Goal: Check status

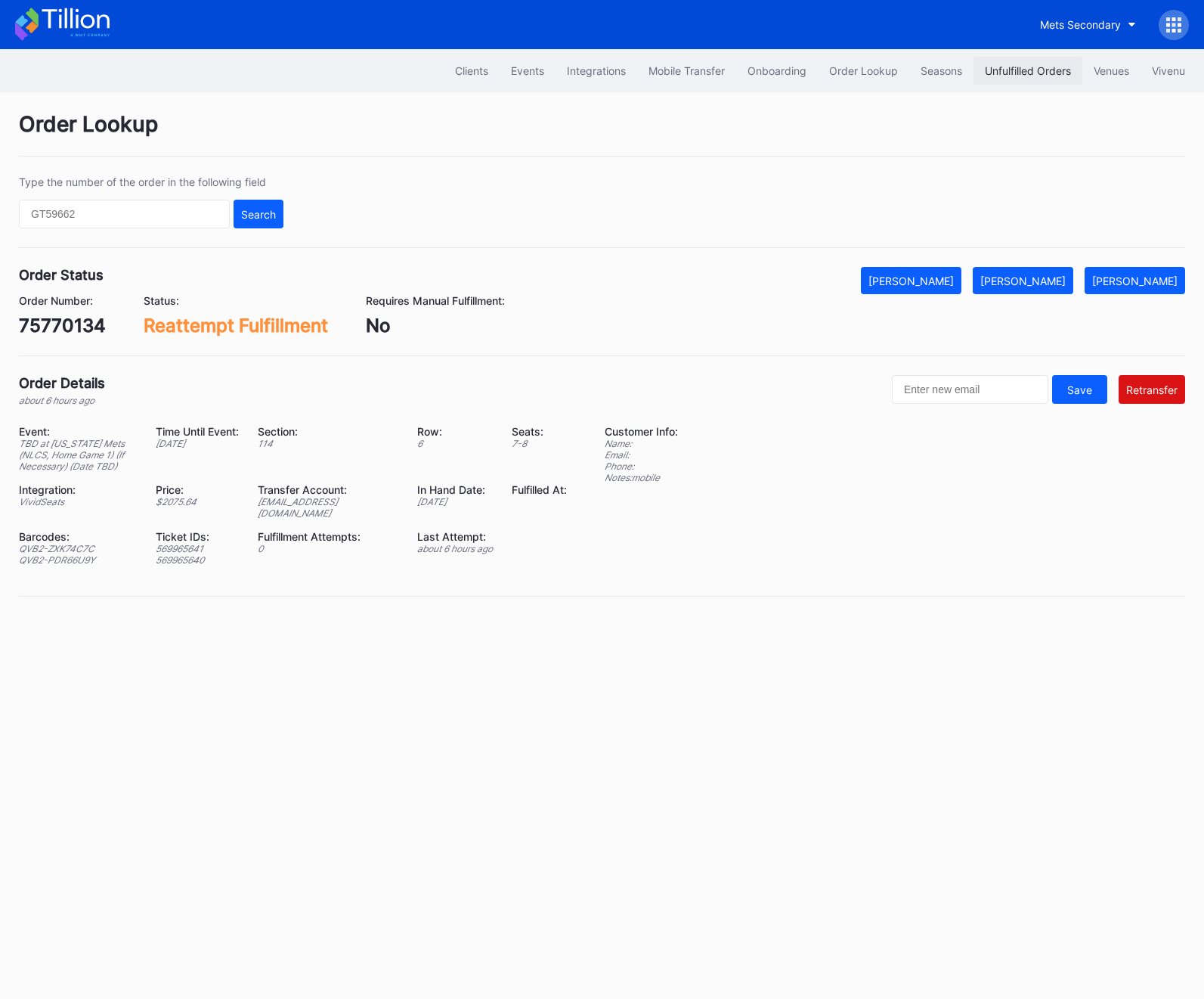
click at [1023, 78] on button "Unfulfilled Orders" at bounding box center [1028, 71] width 109 height 28
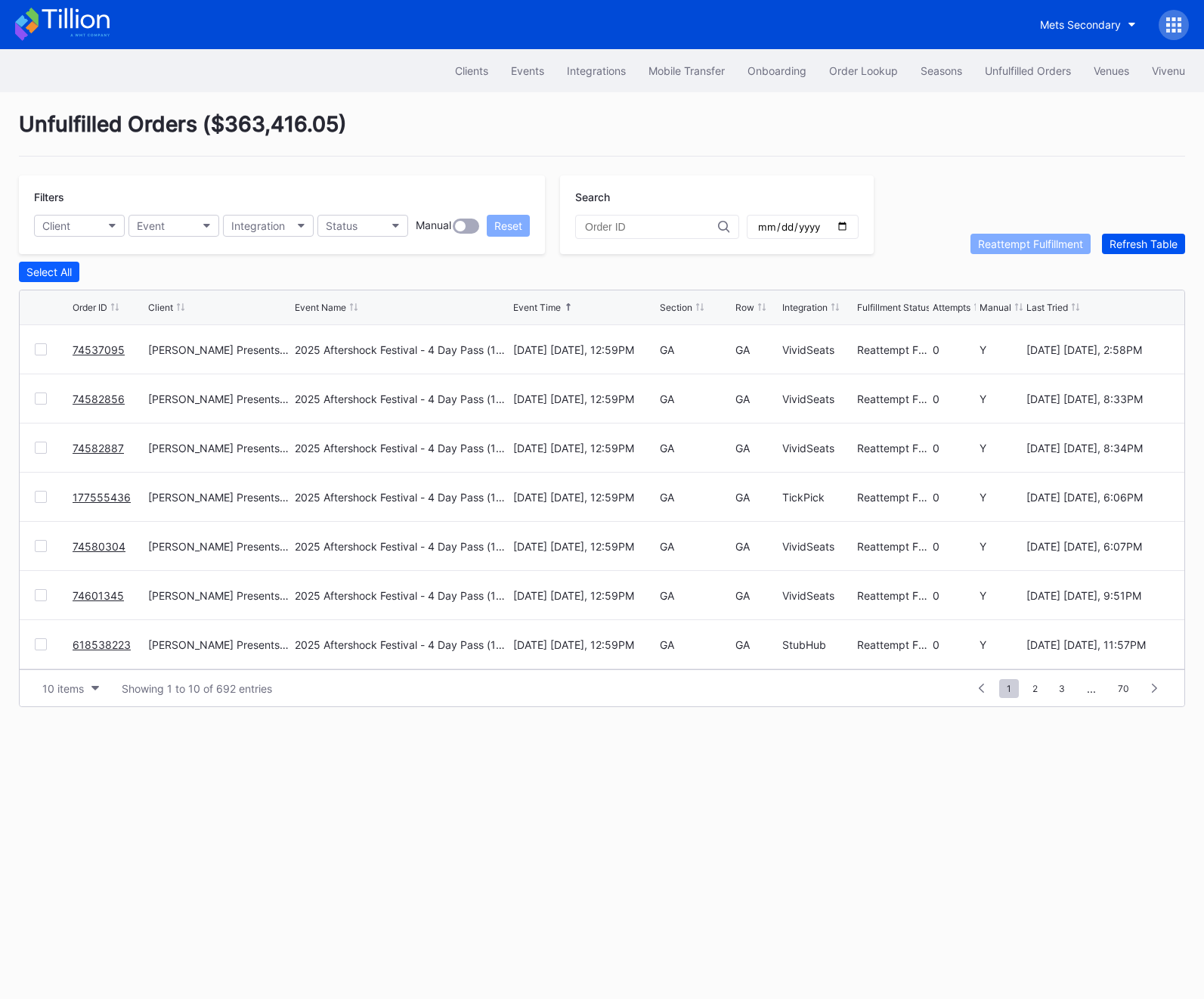
click at [1132, 244] on div "Refresh Table" at bounding box center [1143, 243] width 68 height 13
click at [1159, 243] on div "Refresh Table" at bounding box center [1143, 243] width 68 height 13
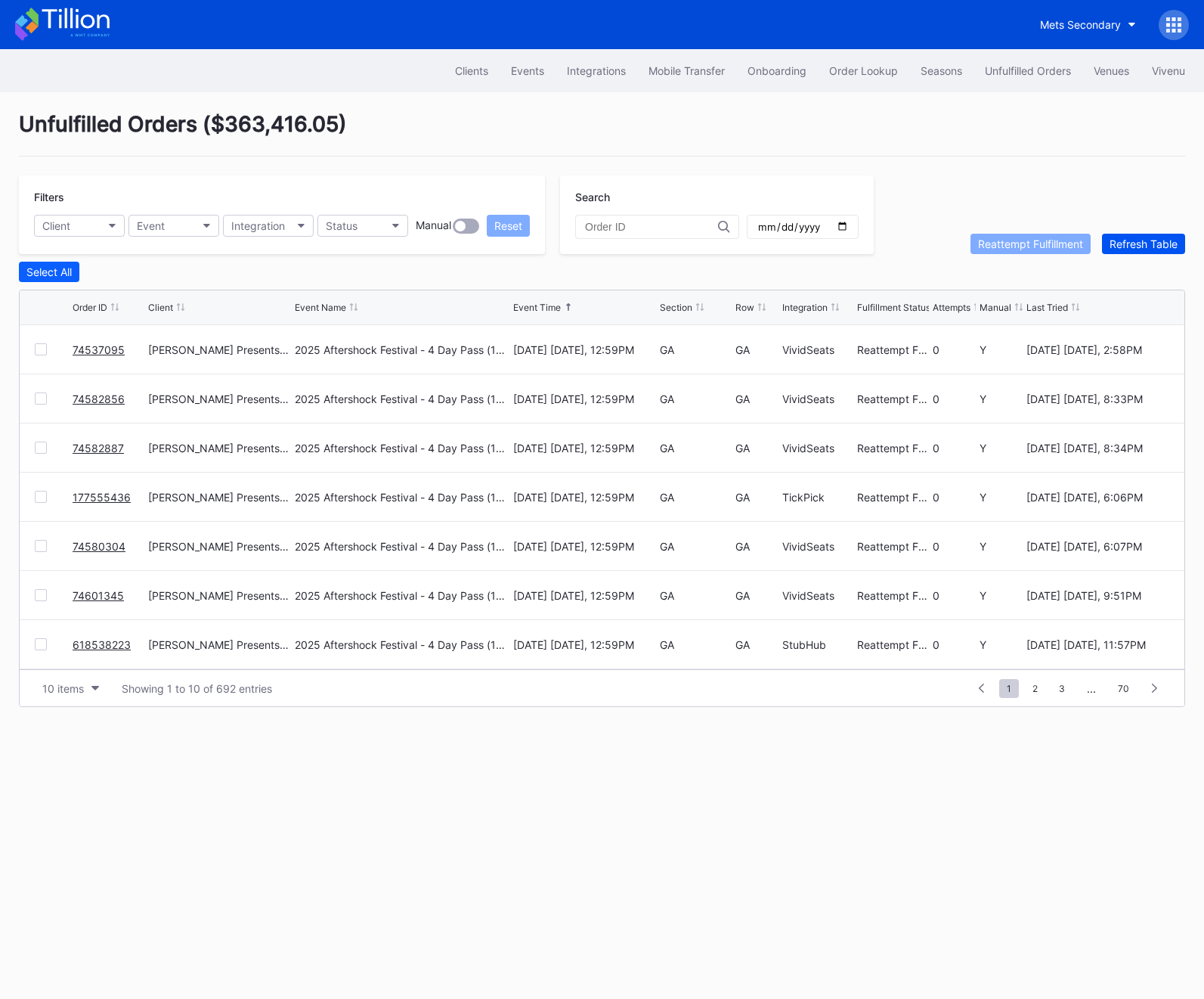
click at [1159, 243] on div "Refresh Table" at bounding box center [1143, 243] width 68 height 13
click at [1012, 686] on span "1" at bounding box center [1009, 688] width 20 height 19
click at [1136, 248] on div "Refresh Table" at bounding box center [1143, 243] width 68 height 13
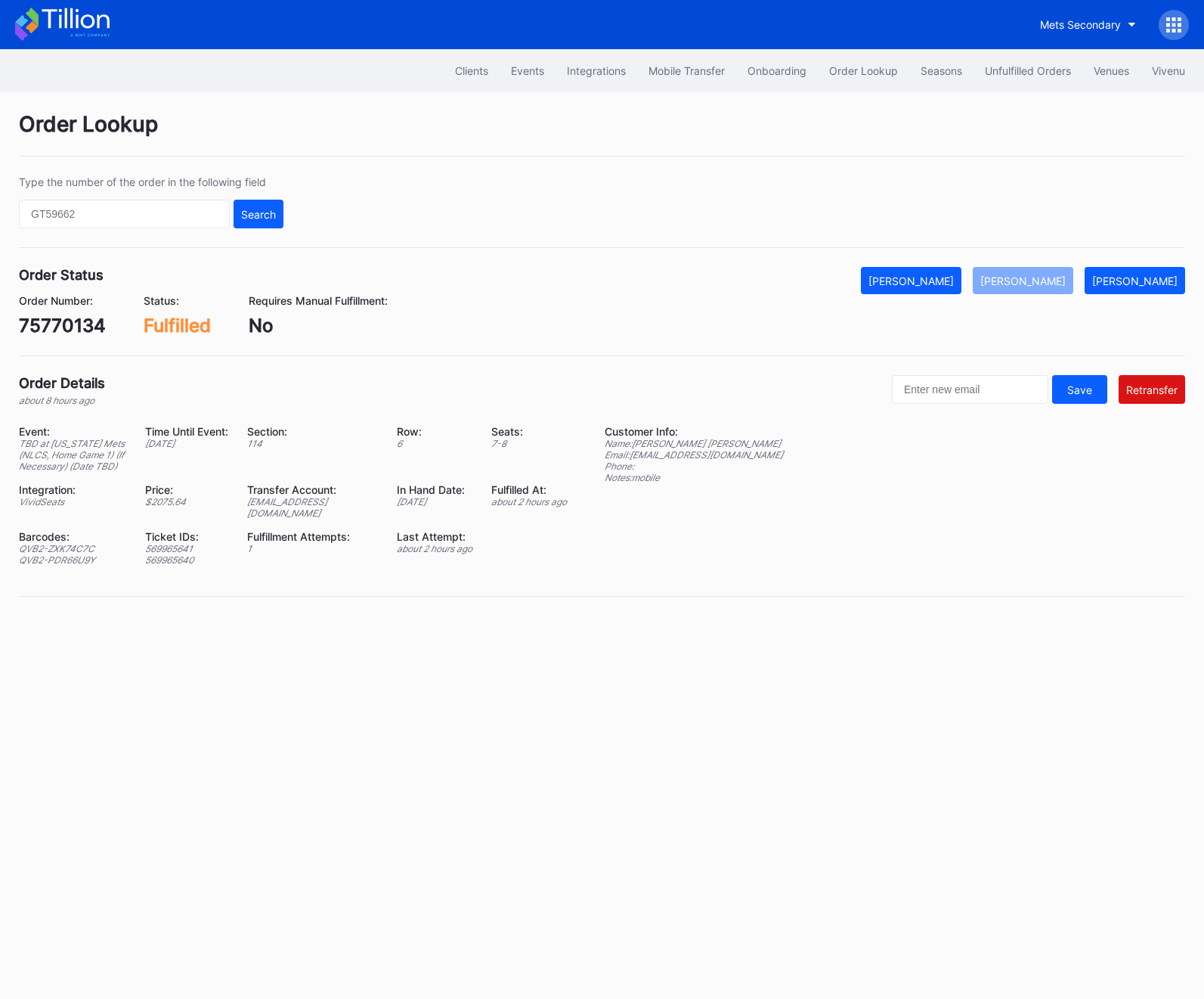
click at [998, 95] on div "Order Lookup Type the number of the order in the following field Search Order S…" at bounding box center [602, 363] width 1204 height 542
click at [1012, 80] on button "Unfulfilled Orders" at bounding box center [1028, 71] width 109 height 28
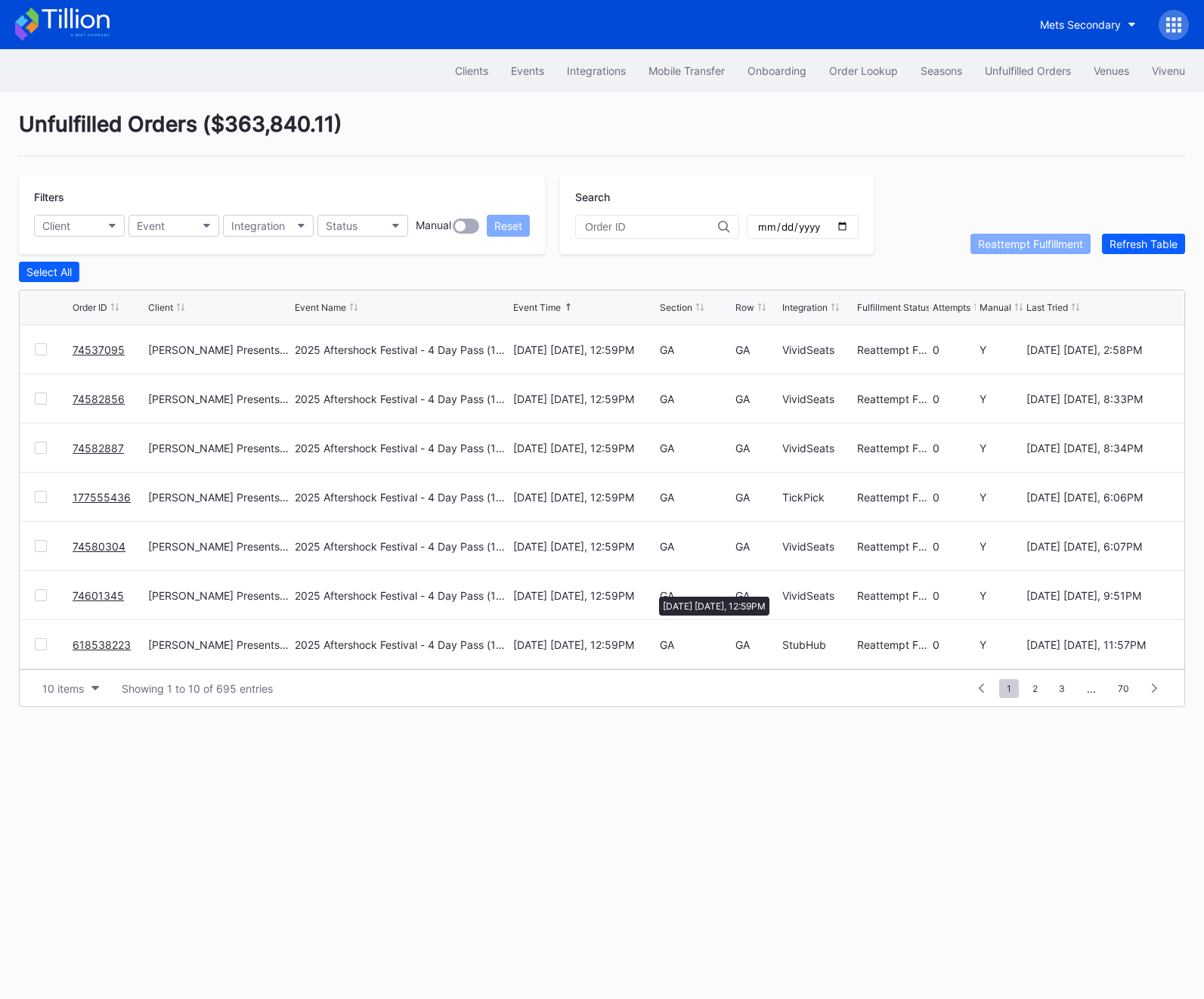
scroll to position [147, 0]
click at [1037, 692] on span "2" at bounding box center [1035, 688] width 21 height 19
click at [1044, 683] on span "3" at bounding box center [1036, 688] width 22 height 19
click at [1058, 688] on span "5" at bounding box center [1062, 688] width 21 height 19
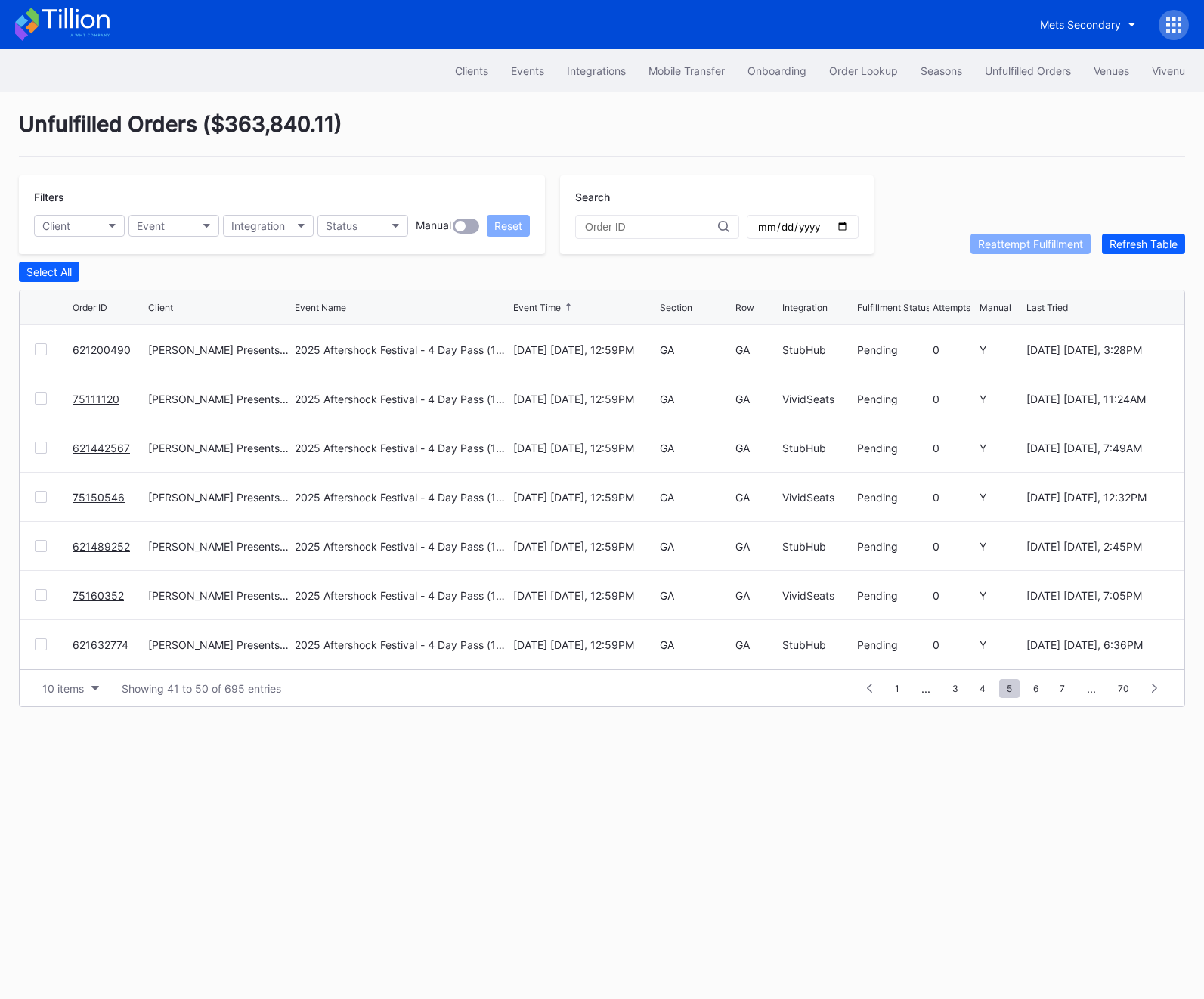
click at [1058, 688] on span "7" at bounding box center [1062, 688] width 21 height 19
click at [1127, 250] on button "Refresh Table" at bounding box center [1144, 243] width 83 height 21
click at [1128, 241] on div "Refresh Table" at bounding box center [1143, 243] width 68 height 13
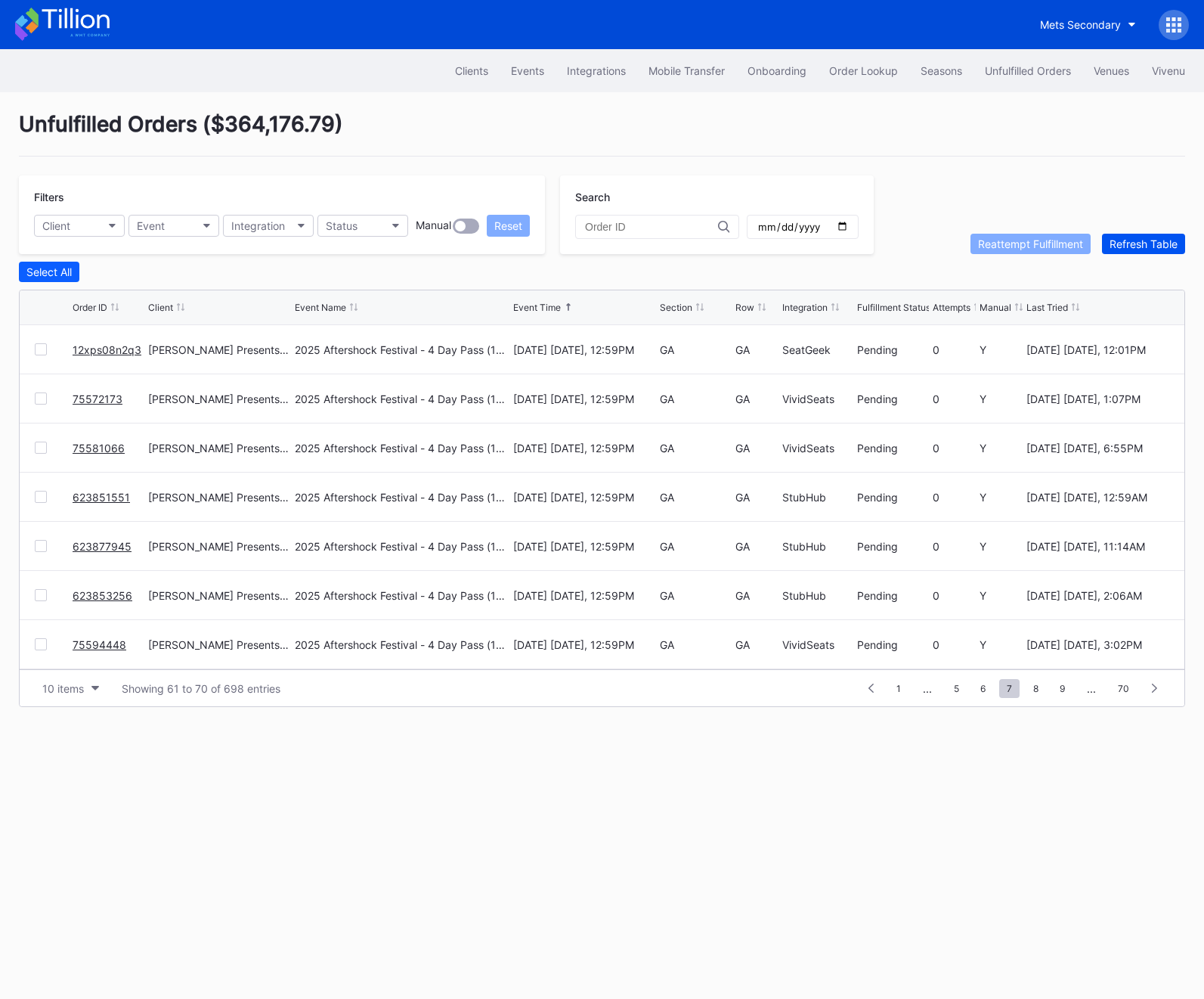
click at [1128, 241] on div "Refresh Table" at bounding box center [1143, 243] width 68 height 13
